Goal: Task Accomplishment & Management: Manage account settings

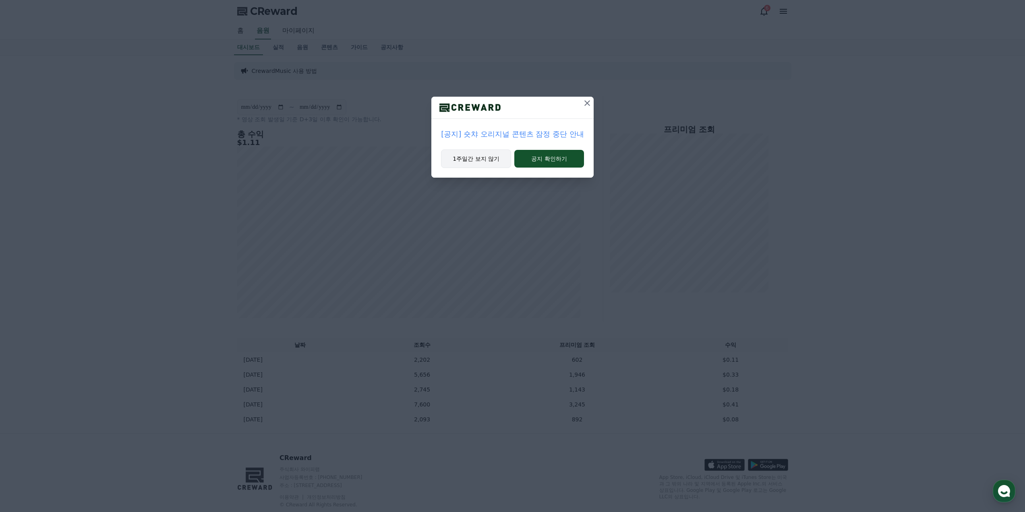
click at [492, 158] on button "1주일간 보지 않기" at bounding box center [476, 158] width 70 height 19
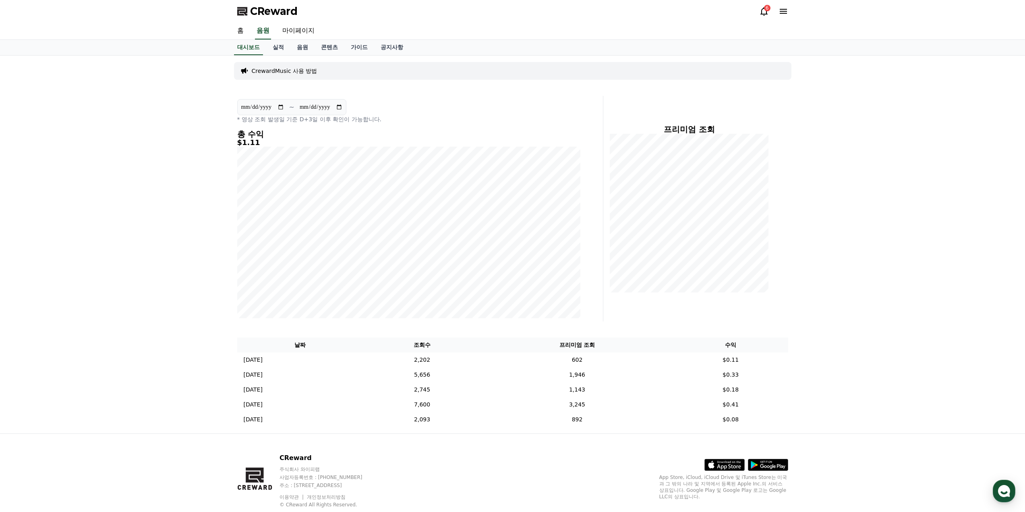
drag, startPoint x: 120, startPoint y: 259, endPoint x: 100, endPoint y: 249, distance: 22.9
click at [93, 253] on div "**********" at bounding box center [512, 245] width 1025 height 378
click at [294, 32] on link "마이페이지" at bounding box center [298, 31] width 45 height 17
select select "**********"
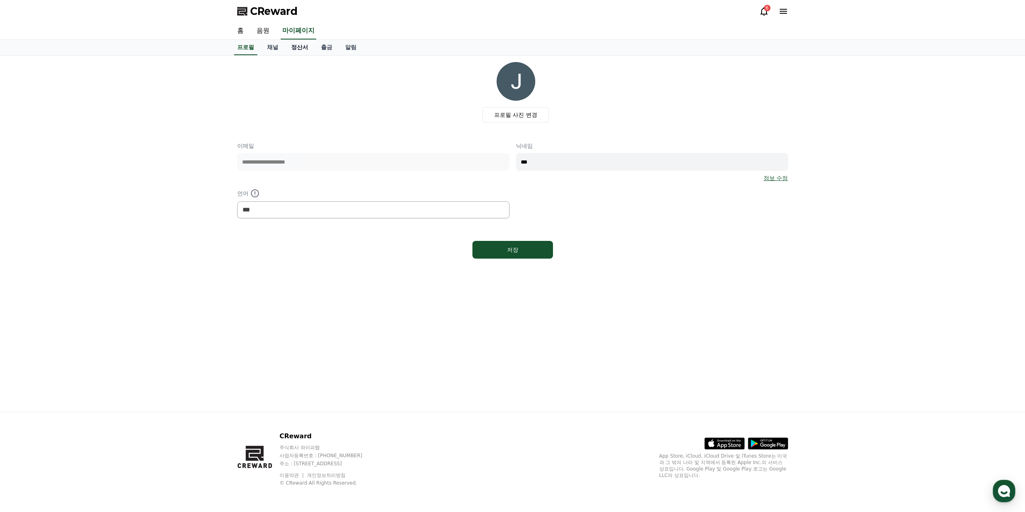
click at [296, 48] on link "정산서" at bounding box center [300, 47] width 30 height 15
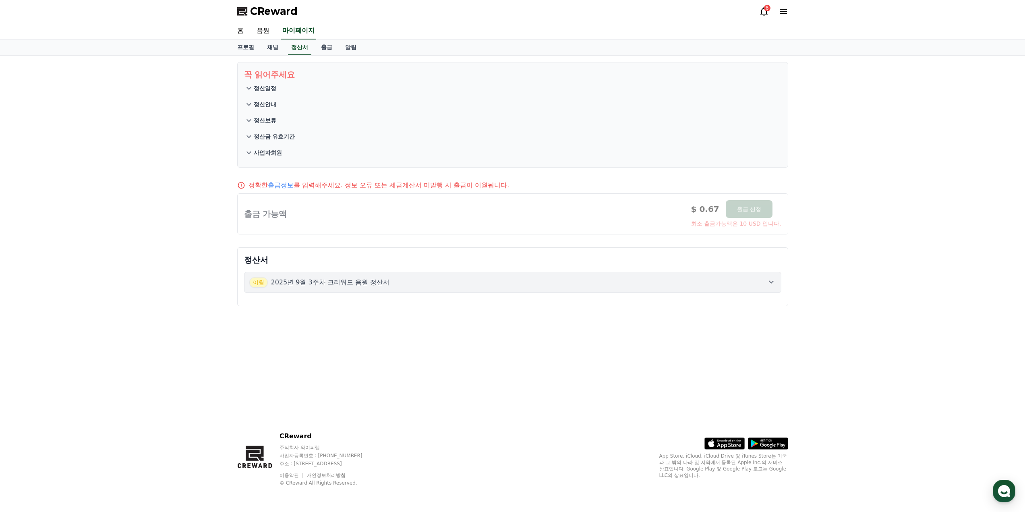
drag, startPoint x: 193, startPoint y: 175, endPoint x: 145, endPoint y: 171, distance: 47.7
click at [143, 172] on div "꼭 읽어주세요 정산일정 정산안내 정산보류 정산금 유효기간 사업자회원 정확한 출금정보 를 입력해주세요. 정보 오류 또는 세금계산서 미발행 시 출…" at bounding box center [512, 234] width 1025 height 356
click at [771, 6] on div "6" at bounding box center [773, 11] width 29 height 10
click at [765, 10] on div "6" at bounding box center [767, 8] width 6 height 6
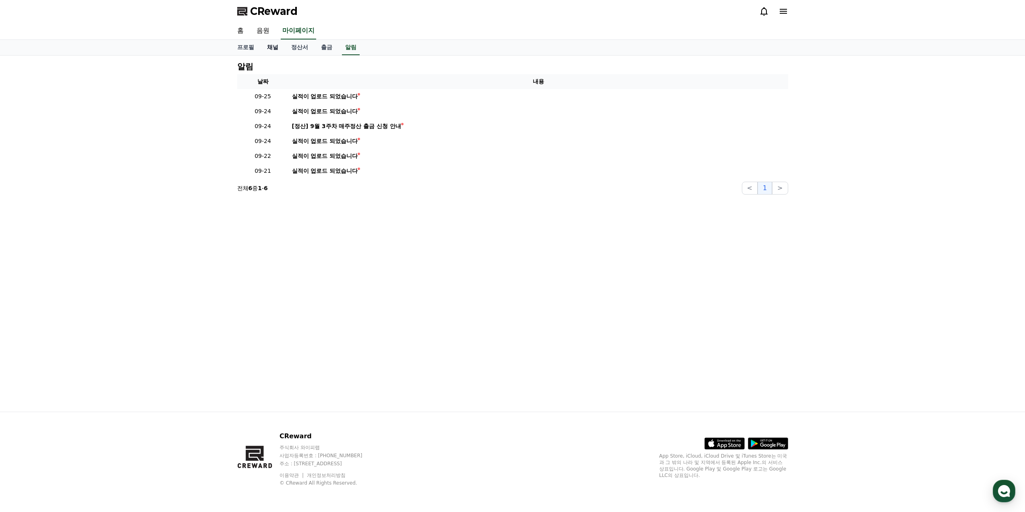
click at [275, 50] on link "채널" at bounding box center [273, 47] width 24 height 15
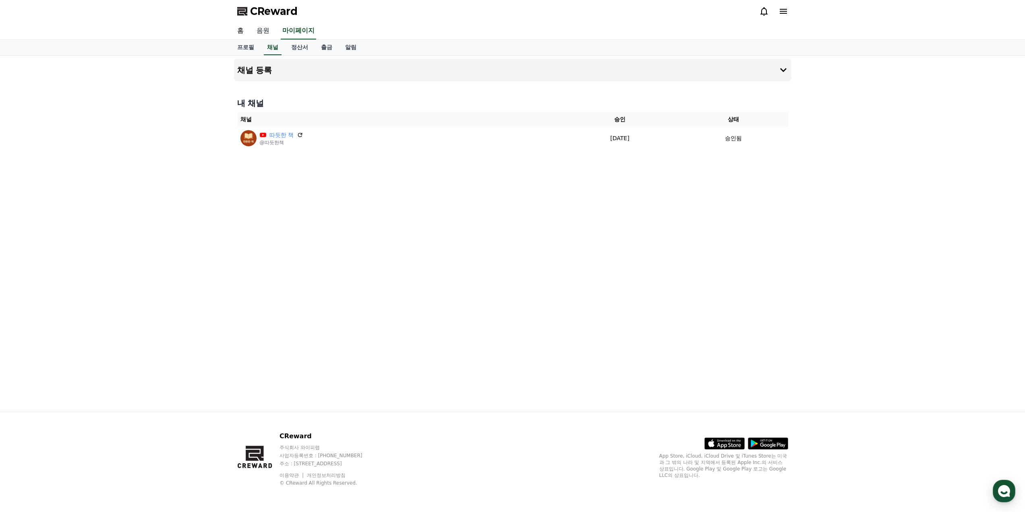
click at [266, 26] on link "음원" at bounding box center [263, 31] width 26 height 17
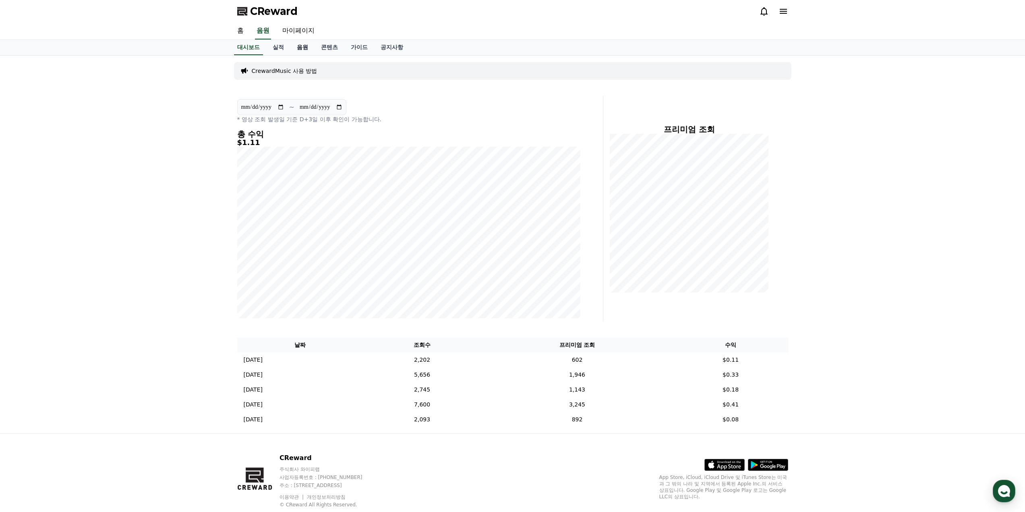
click at [308, 50] on link "음원" at bounding box center [302, 47] width 24 height 15
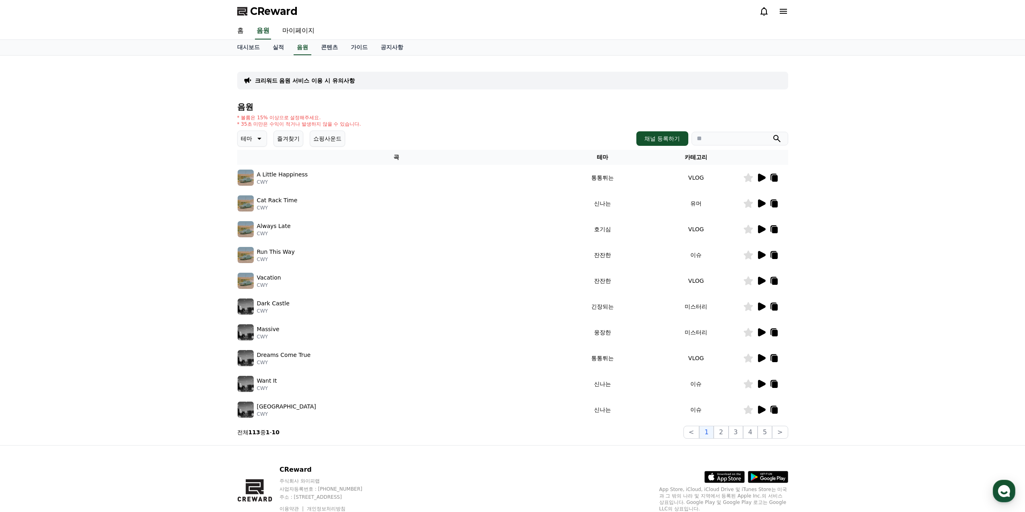
click at [760, 257] on icon at bounding box center [762, 255] width 8 height 8
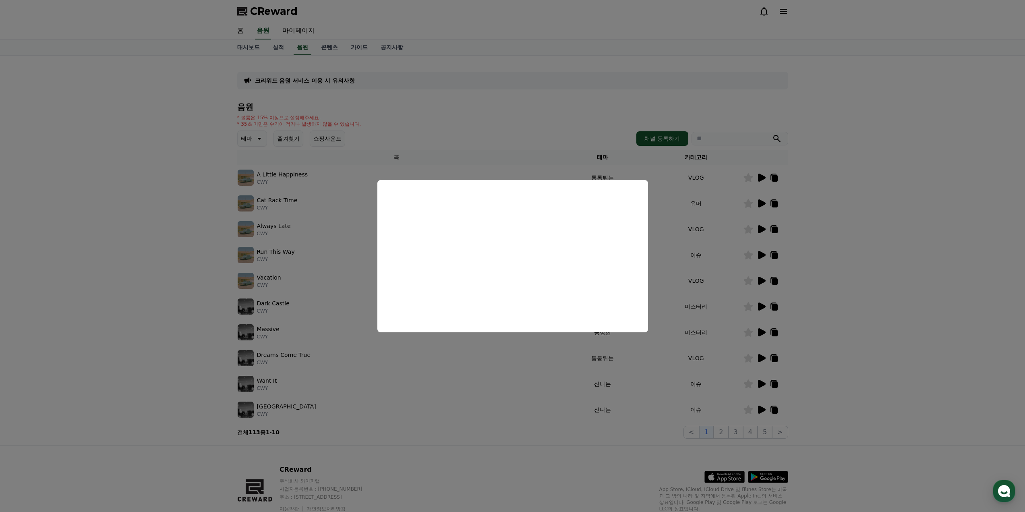
click at [315, 288] on button "close modal" at bounding box center [512, 256] width 1025 height 512
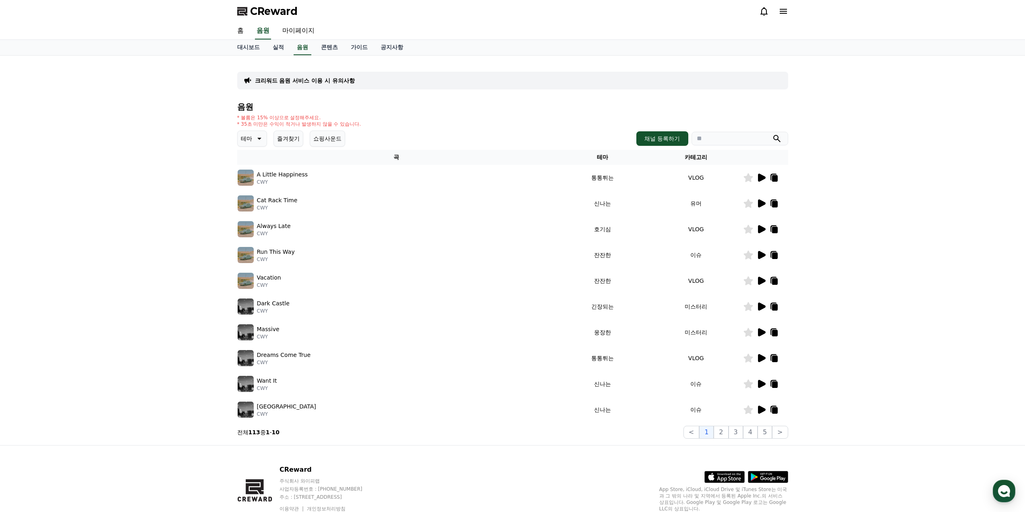
click at [260, 145] on button "테마" at bounding box center [252, 139] width 30 height 16
click at [251, 184] on button "어두운" at bounding box center [250, 183] width 23 height 18
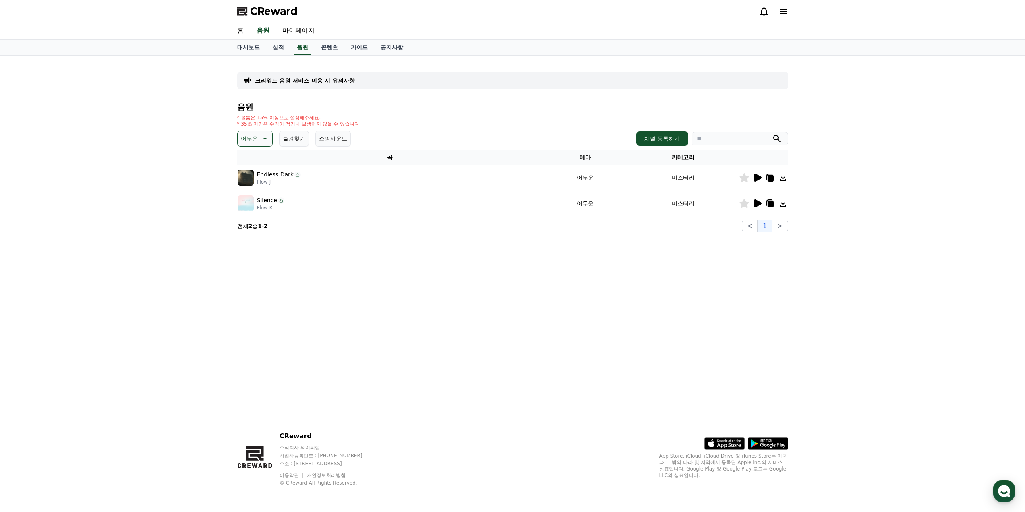
click at [751, 177] on div at bounding box center [764, 178] width 48 height 10
click at [753, 177] on icon at bounding box center [758, 178] width 10 height 10
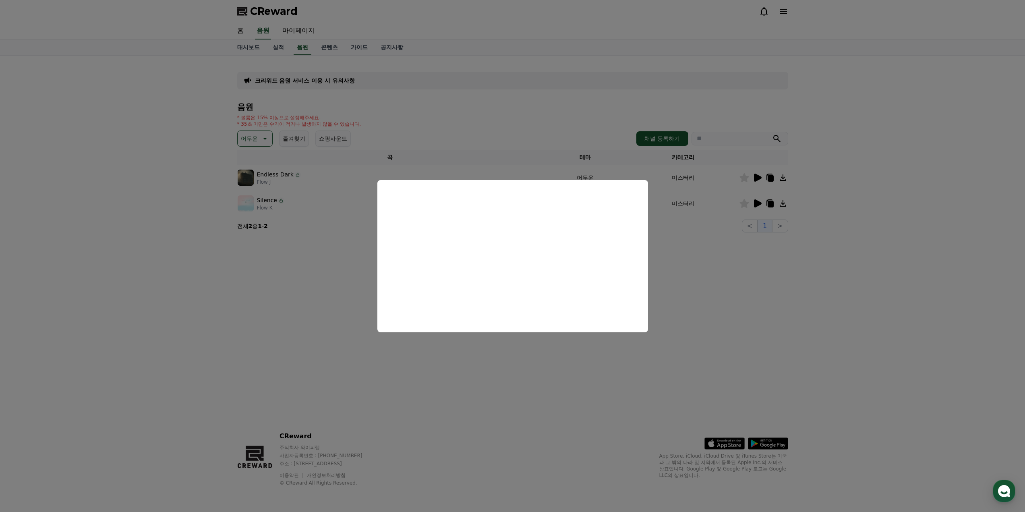
click at [314, 268] on button "close modal" at bounding box center [512, 256] width 1025 height 512
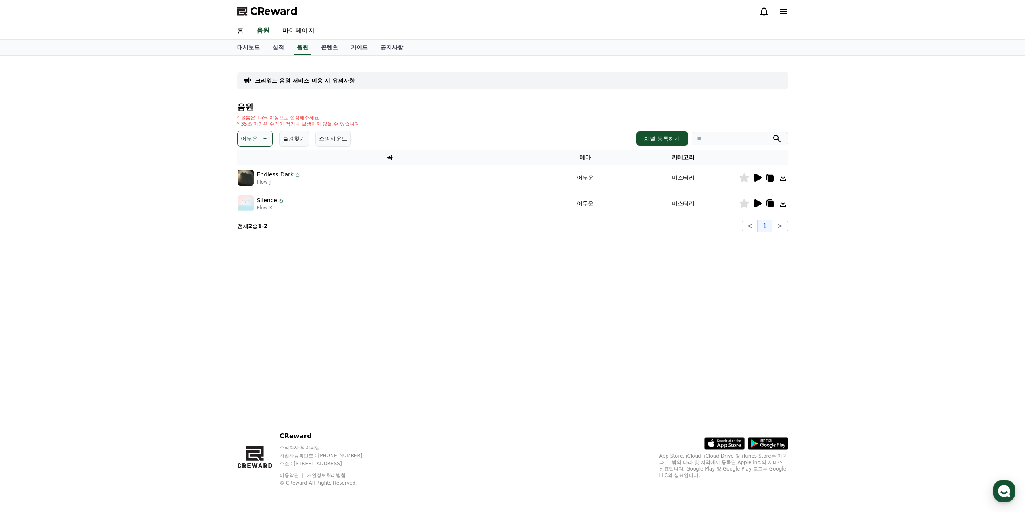
click at [264, 202] on p "Silence" at bounding box center [267, 200] width 20 height 8
click at [759, 203] on icon at bounding box center [758, 203] width 8 height 8
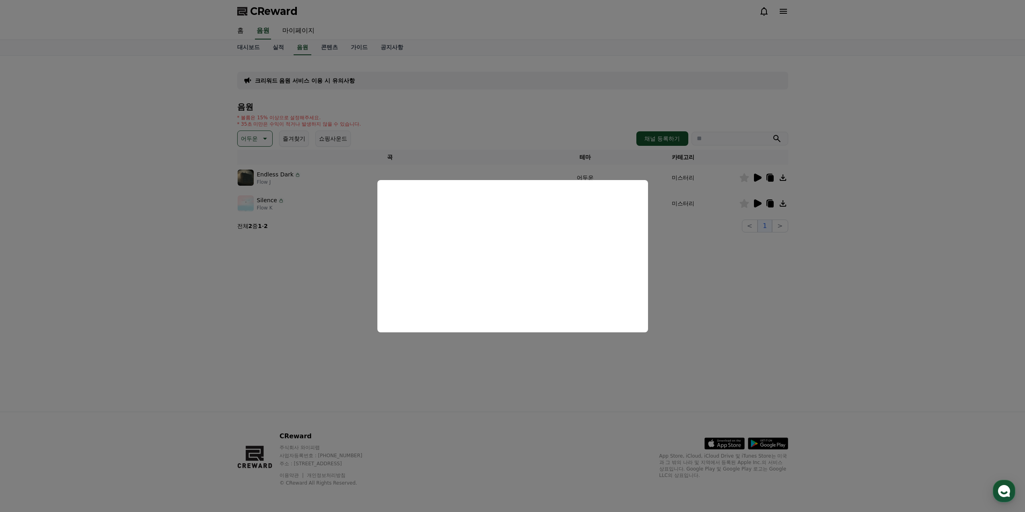
click at [733, 298] on button "close modal" at bounding box center [512, 256] width 1025 height 512
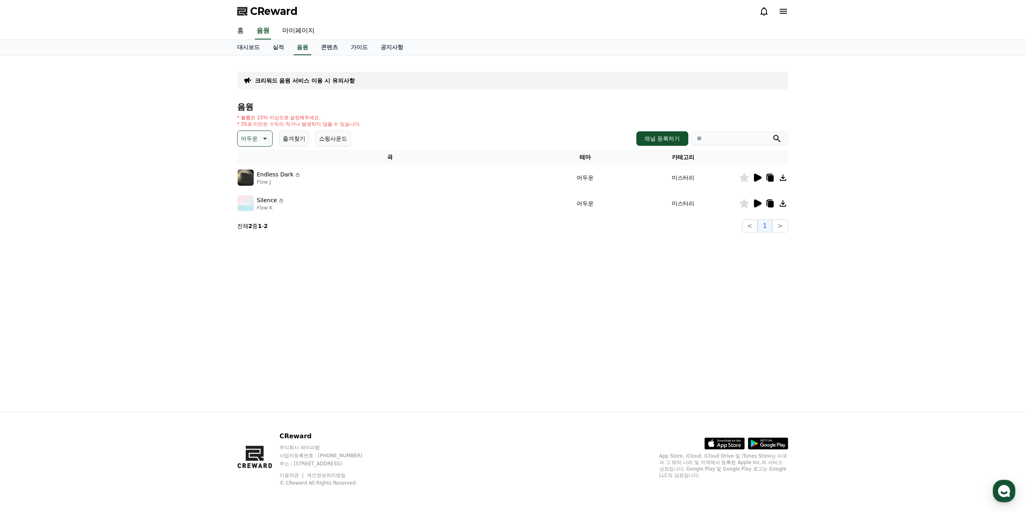
click at [780, 203] on icon at bounding box center [783, 204] width 10 height 10
